Goal: Transaction & Acquisition: Purchase product/service

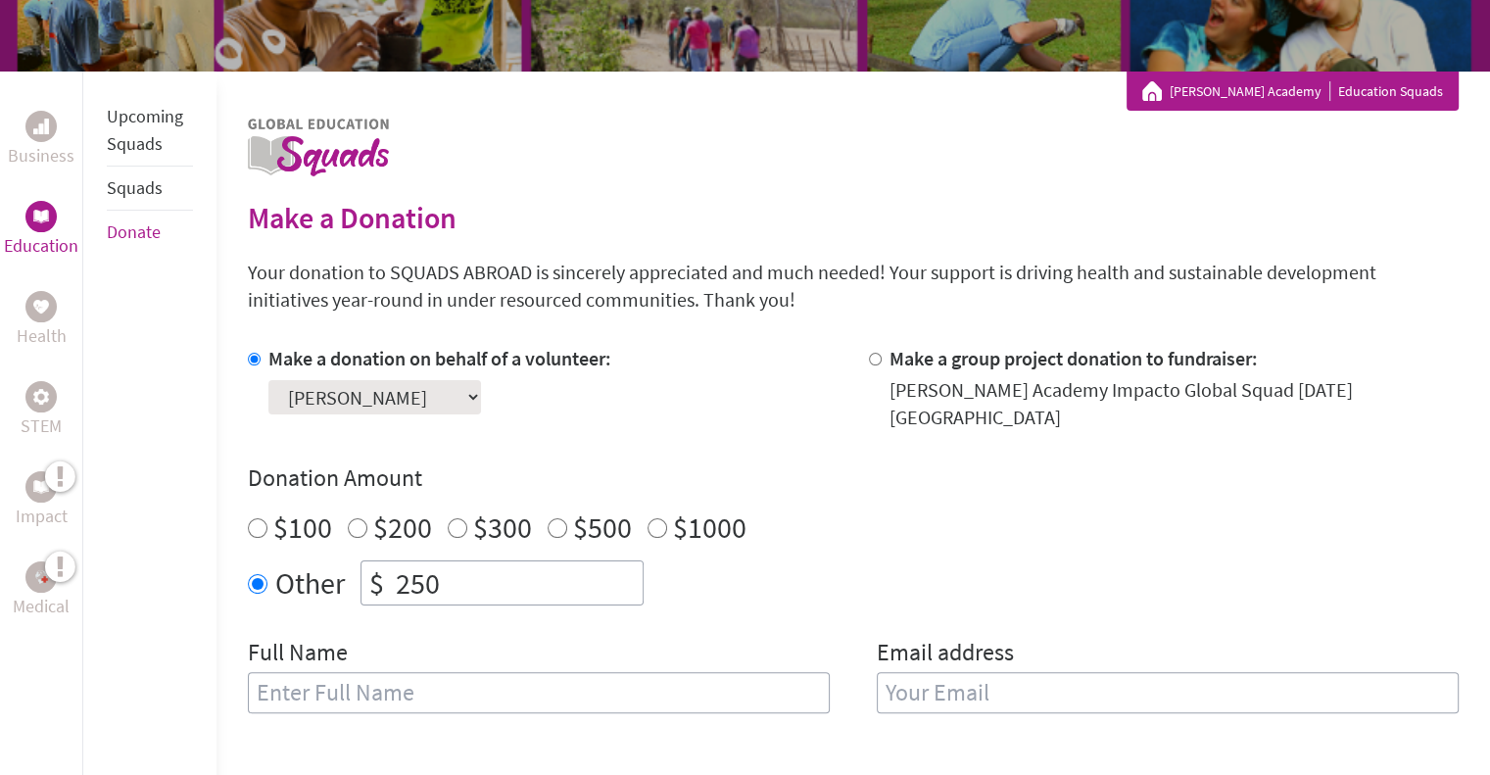
scroll to position [392, 0]
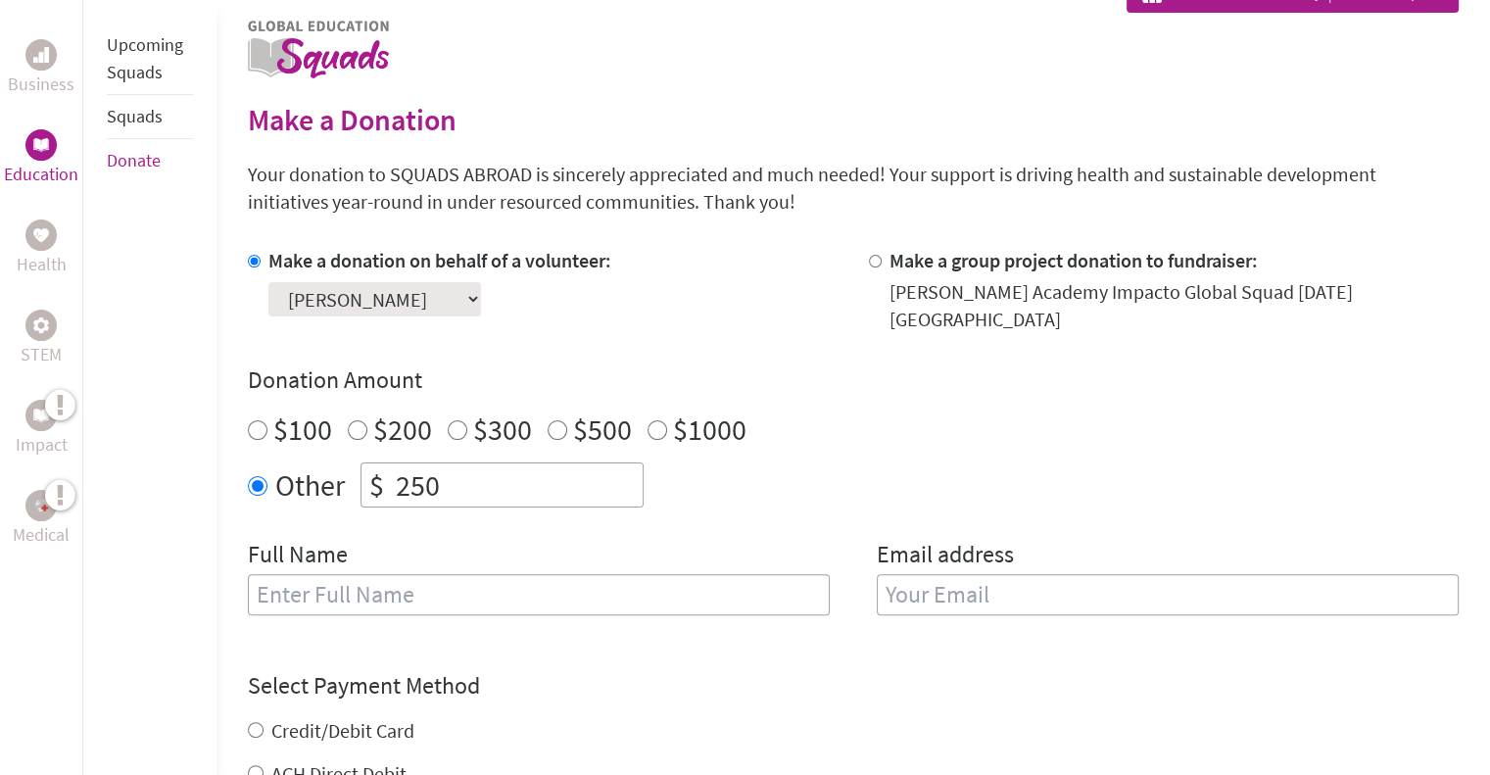
click at [659, 587] on input "text" at bounding box center [539, 594] width 582 height 41
type input "[PERSON_NAME]"
type input "[EMAIL_ADDRESS][DOMAIN_NAME]"
click at [341, 718] on div "Credit/Debit Card ACH Direct Debit" at bounding box center [853, 752] width 1211 height 71
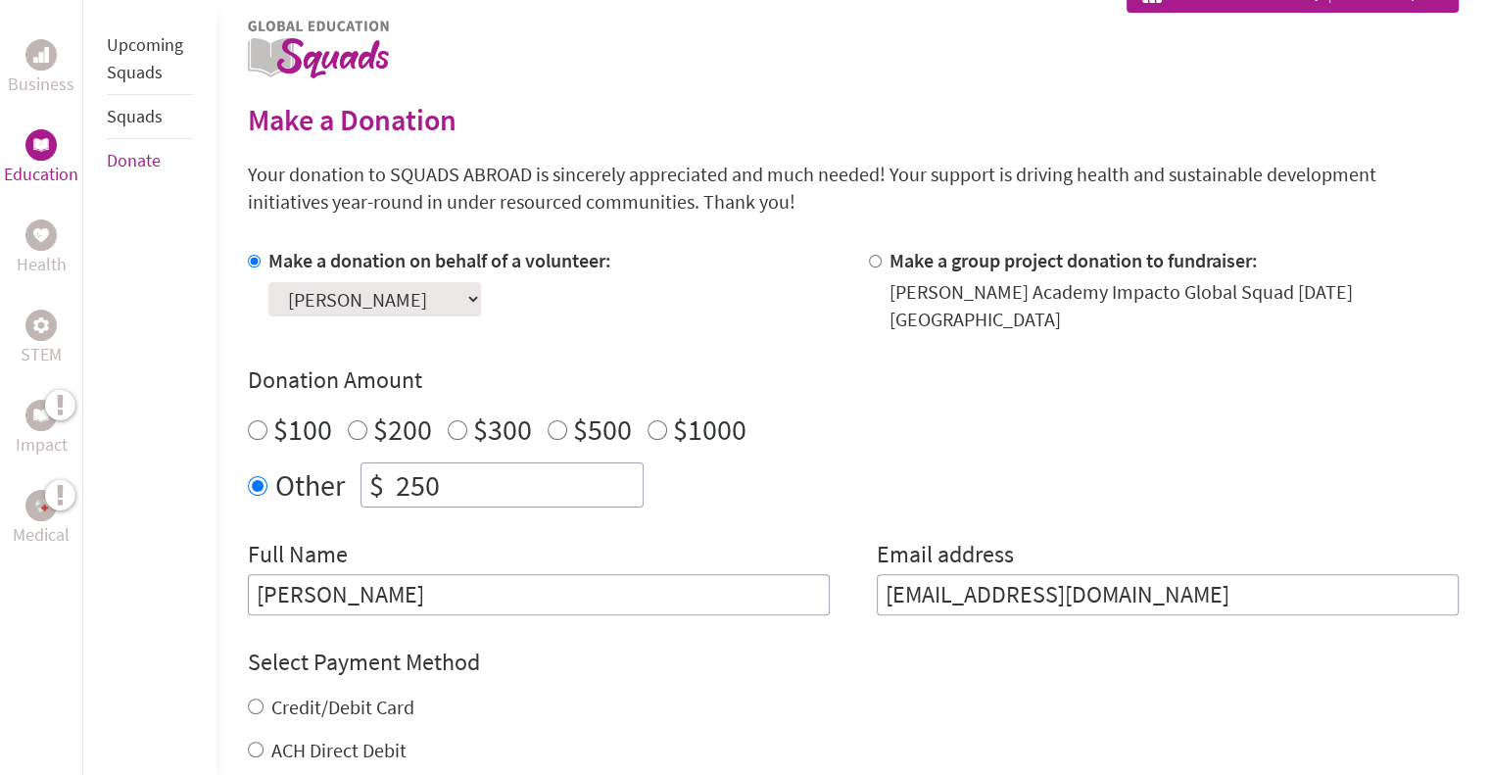
click at [243, 683] on div "Business Education Health STEM Impact Medical Upcoming Squads Squads Donate Mak…" at bounding box center [745, 546] width 1490 height 1145
click at [254, 699] on input "Credit/Debit Card" at bounding box center [256, 707] width 16 height 16
radio input "true"
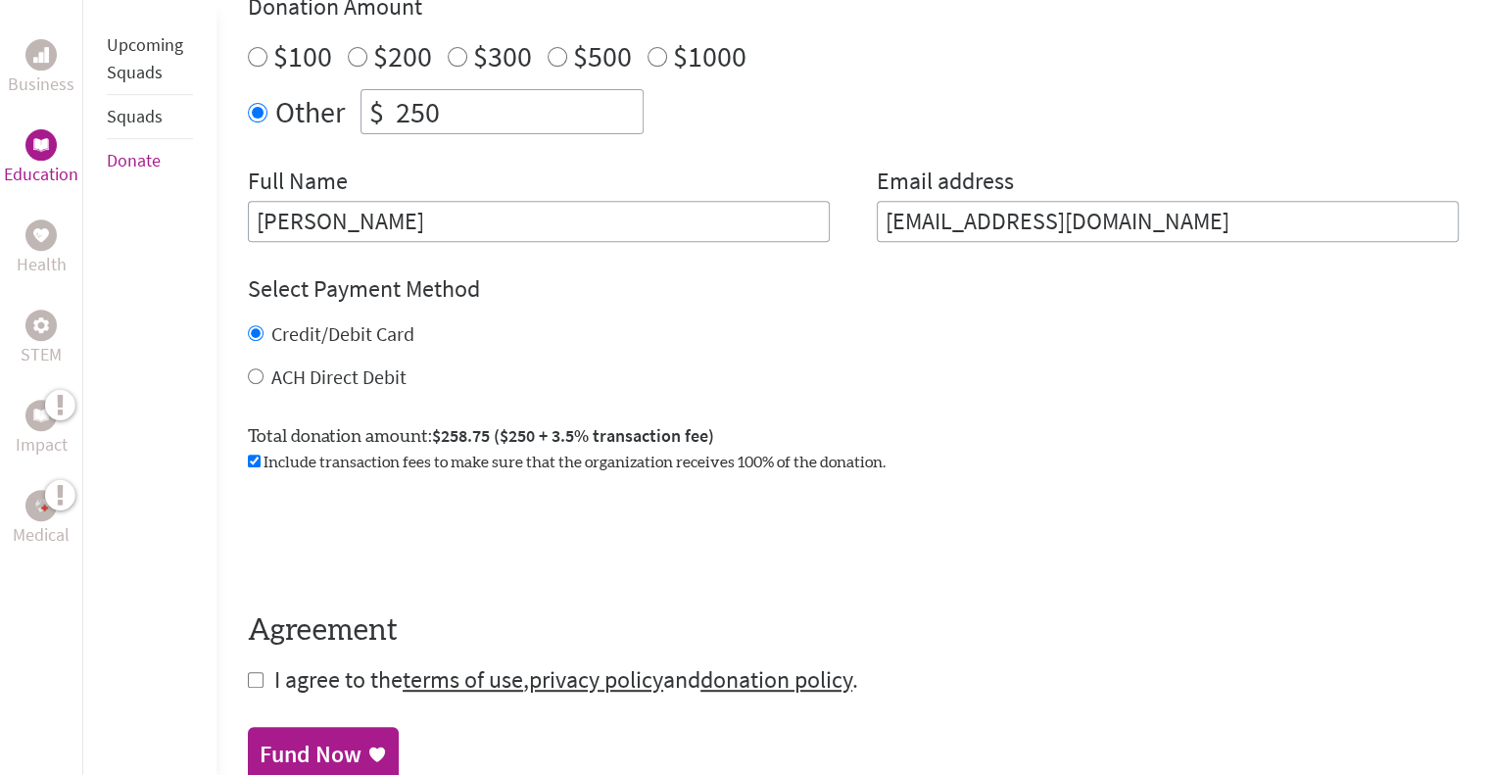
scroll to position [882, 0]
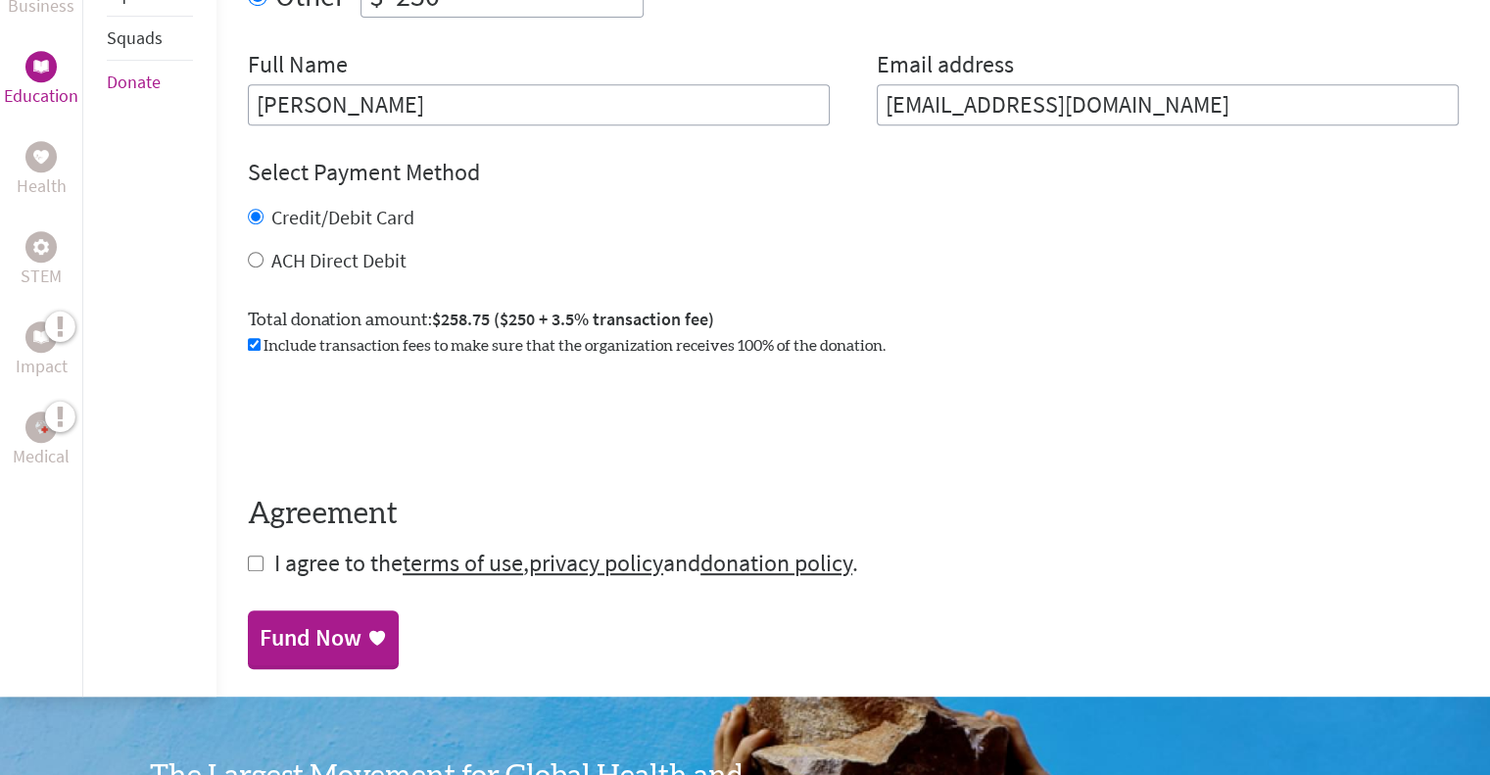
click at [257, 556] on input "checkbox" at bounding box center [256, 564] width 16 height 16
checkbox input "true"
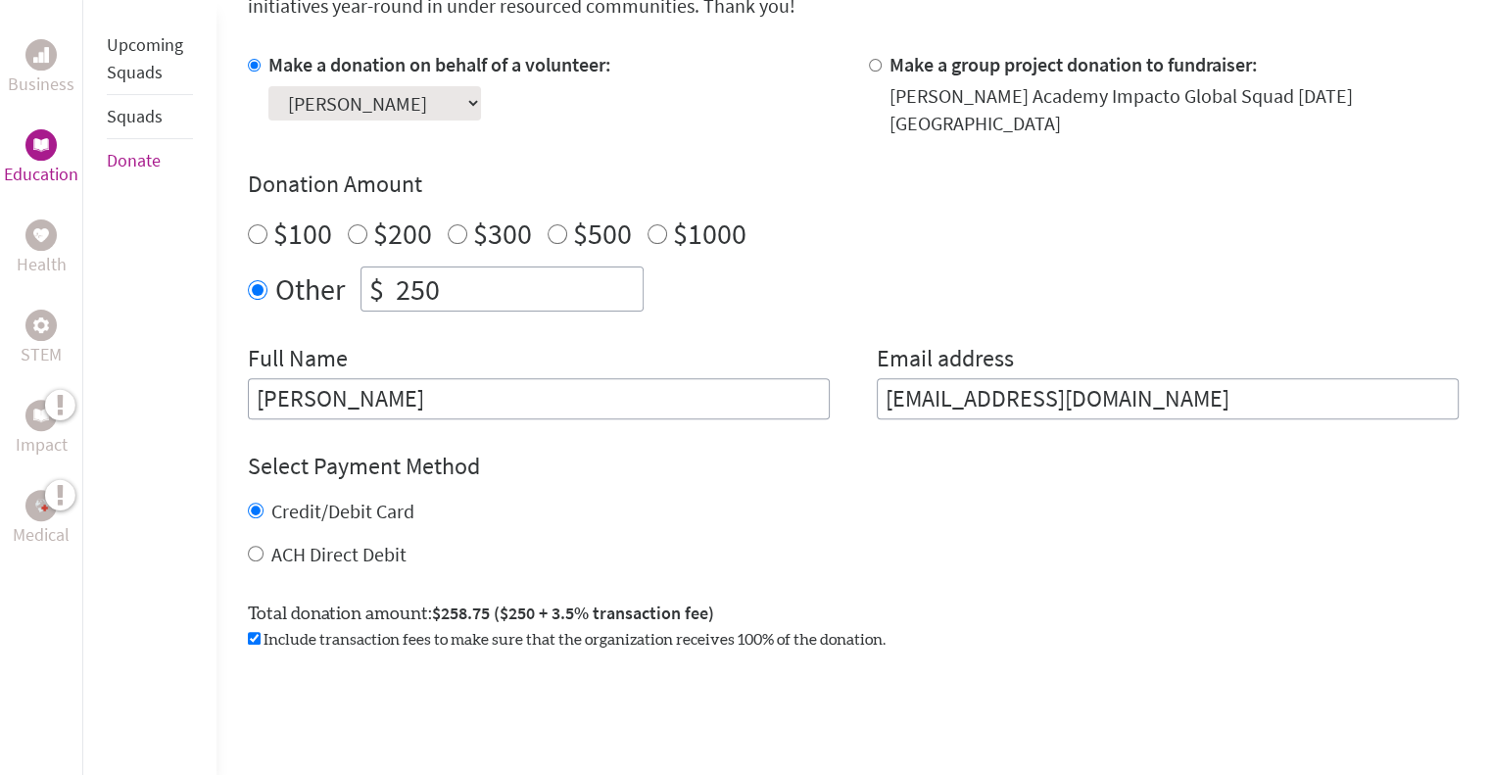
scroll to position [980, 0]
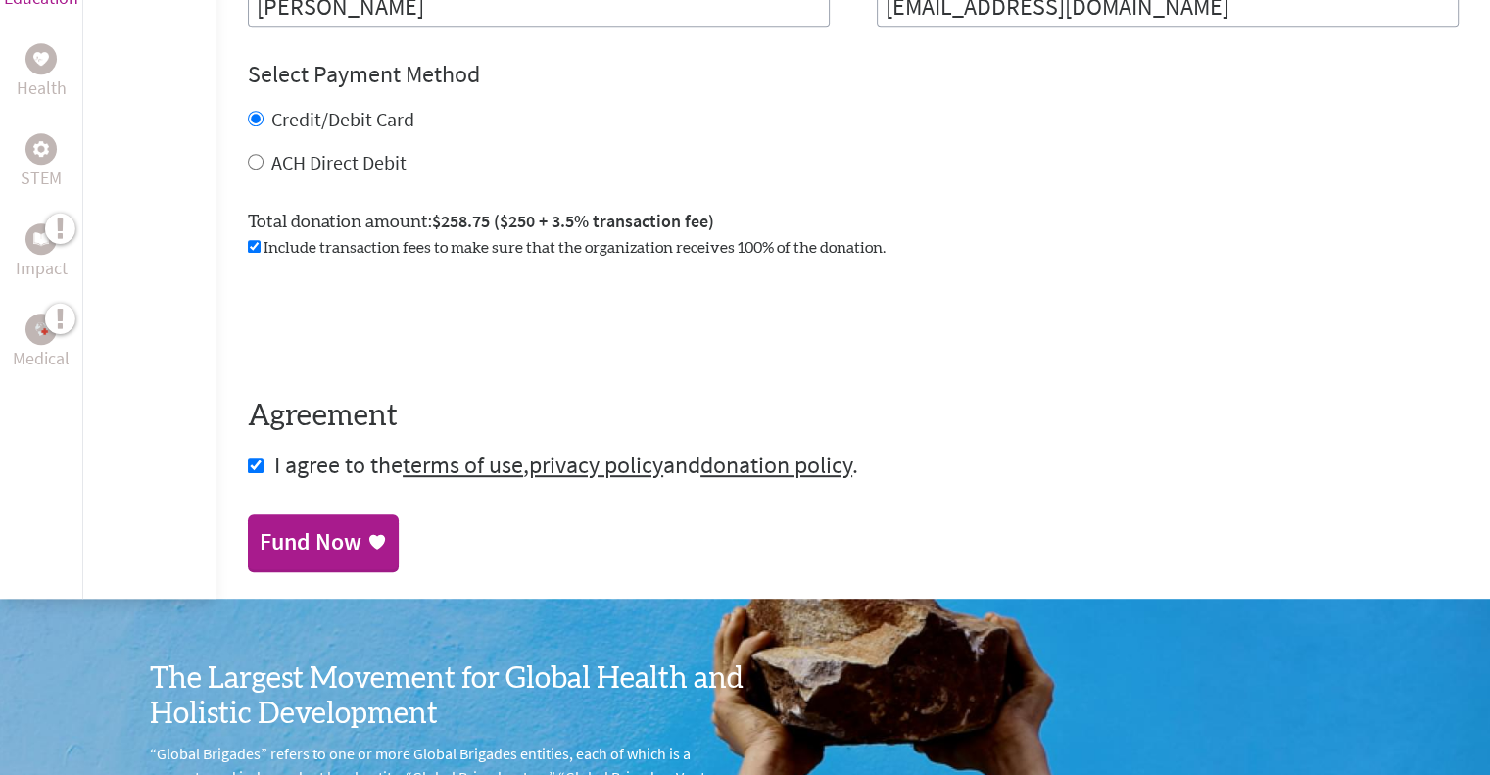
click at [330, 528] on div "Fund Now" at bounding box center [311, 541] width 102 height 31
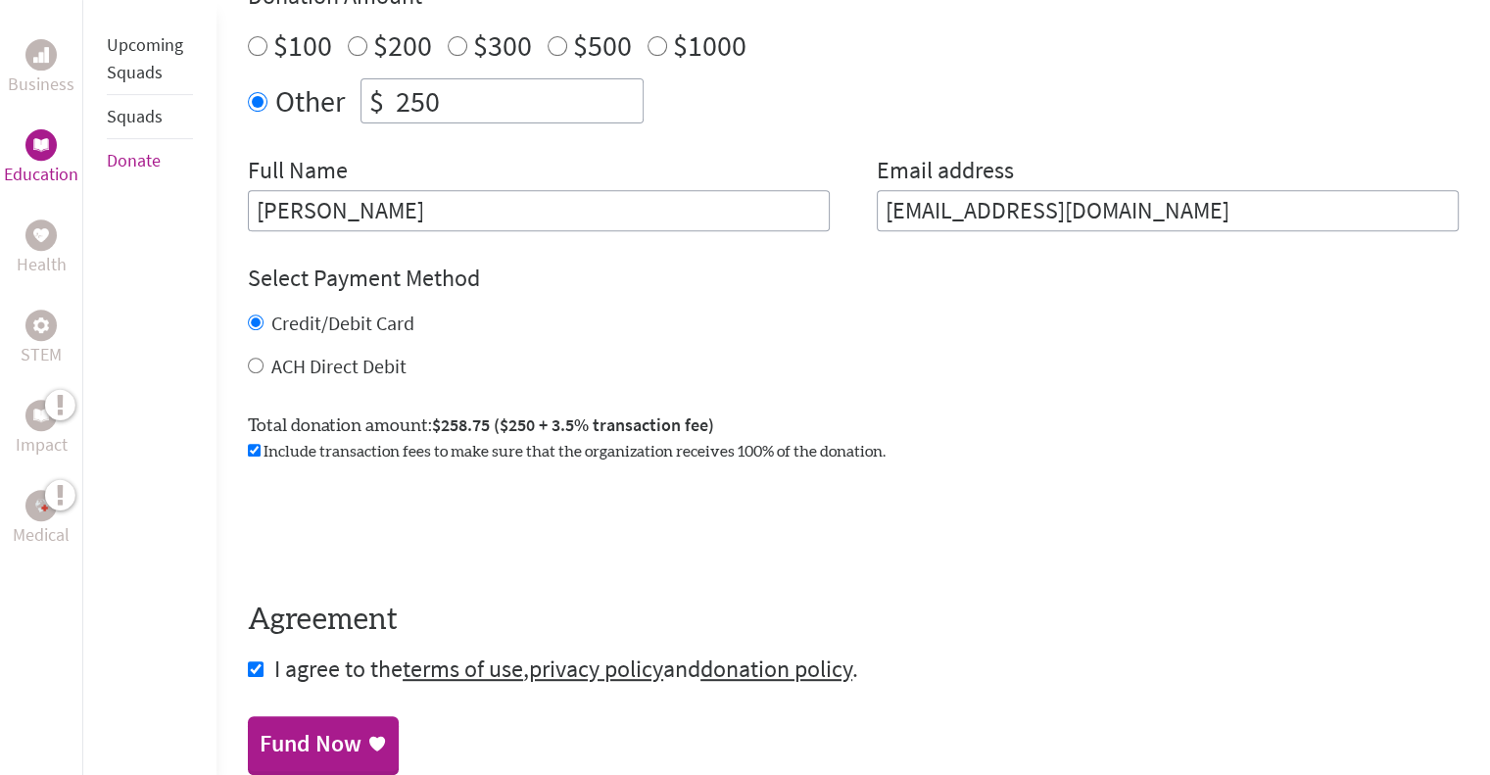
scroll to position [784, 0]
